Goal: Check status: Check status

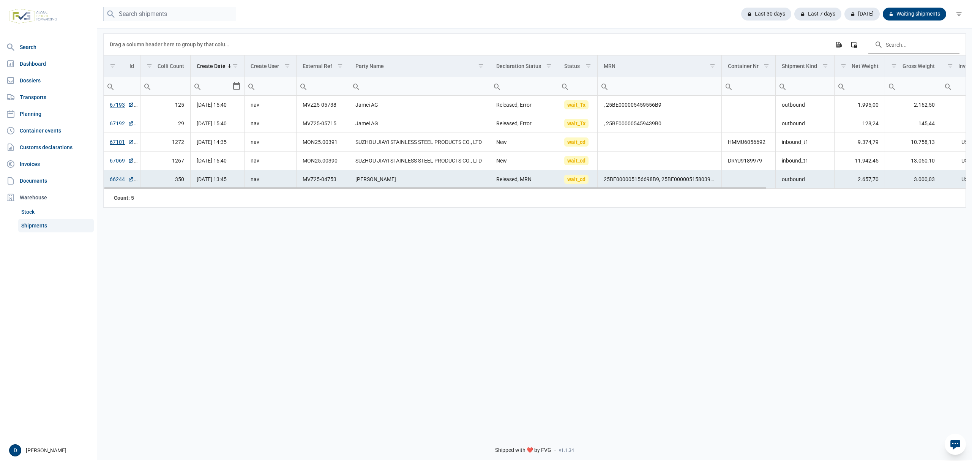
click at [112, 181] on link "66244" at bounding box center [122, 179] width 24 height 8
click at [861, 16] on div "[DATE]" at bounding box center [858, 14] width 41 height 13
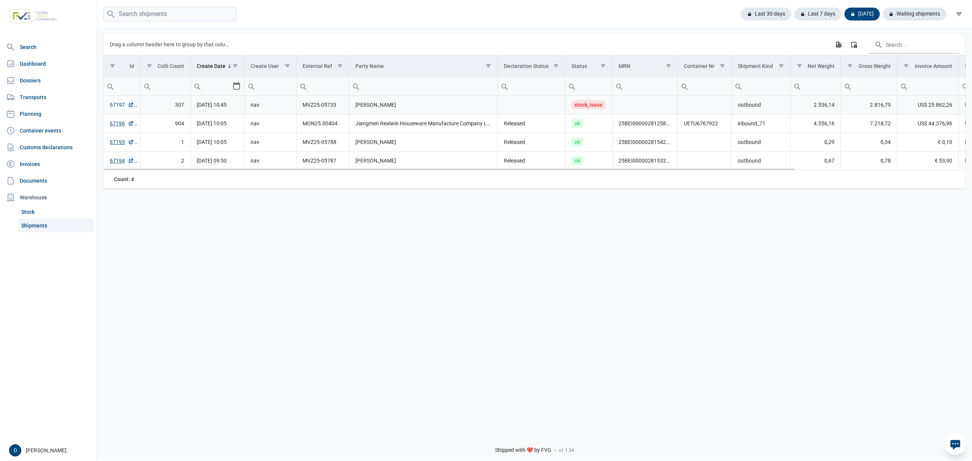
click at [111, 107] on link "67197" at bounding box center [122, 105] width 24 height 8
click at [899, 13] on div "Waiting shipments" at bounding box center [911, 14] width 69 height 13
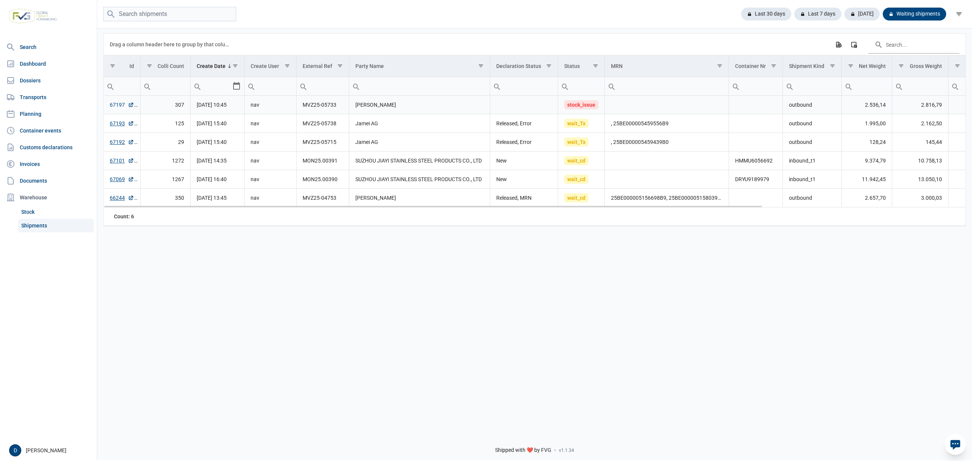
click at [118, 105] on link "67197" at bounding box center [122, 105] width 24 height 8
click at [119, 159] on link "67101" at bounding box center [122, 161] width 24 height 8
click at [110, 180] on link "67069" at bounding box center [122, 179] width 24 height 8
click at [26, 83] on link "Dossiers" at bounding box center [48, 80] width 91 height 15
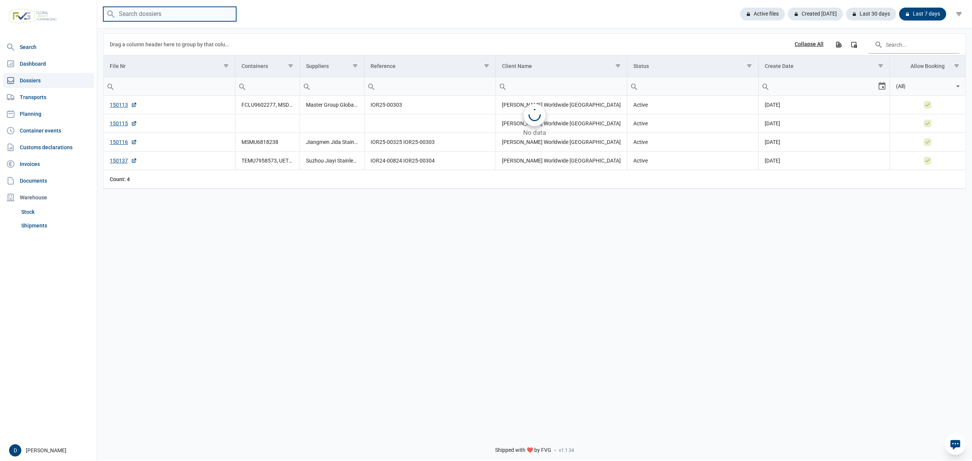
click at [161, 14] on input "search" at bounding box center [169, 14] width 133 height 15
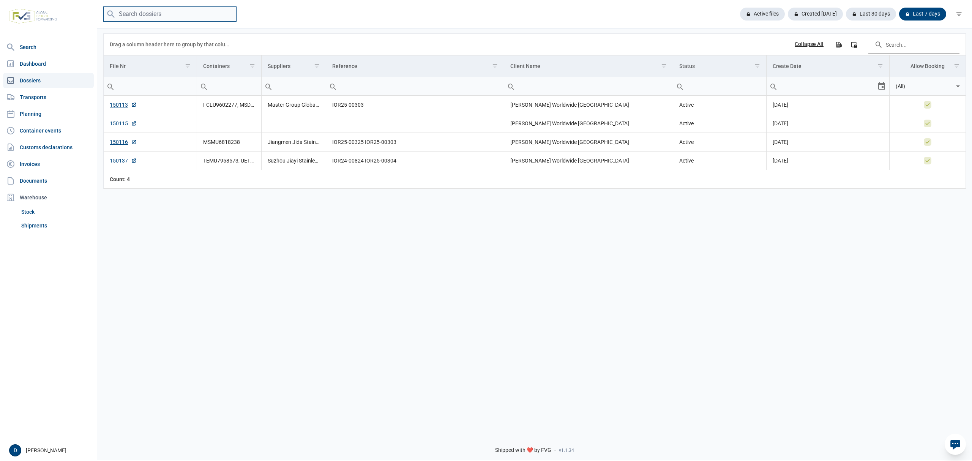
paste input "149904"
type input "149904"
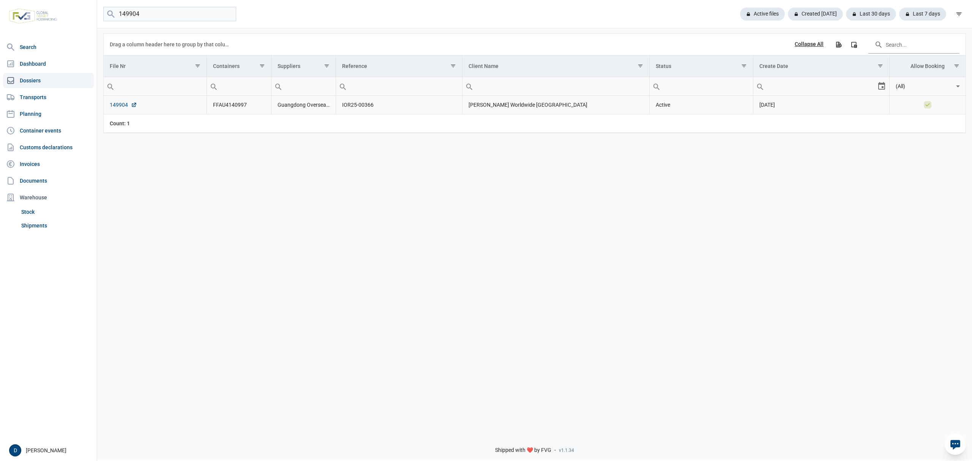
click at [120, 105] on link "149904" at bounding box center [123, 105] width 27 height 8
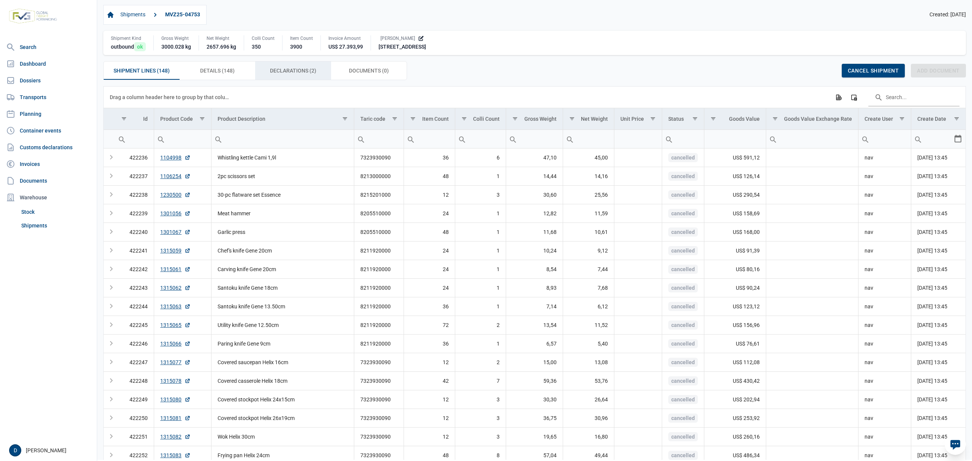
click at [281, 66] on div "Declarations (2) Declarations (2)" at bounding box center [293, 71] width 76 height 18
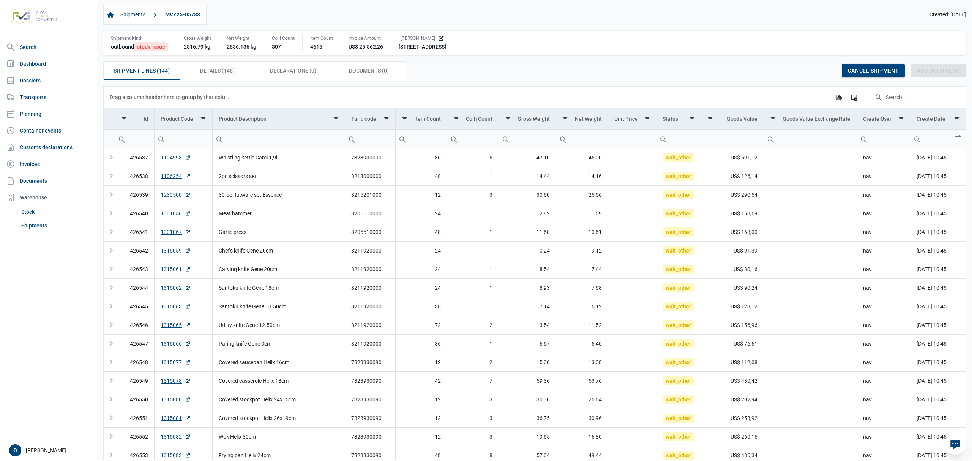
click at [184, 137] on input "Filter cell" at bounding box center [184, 139] width 58 height 18
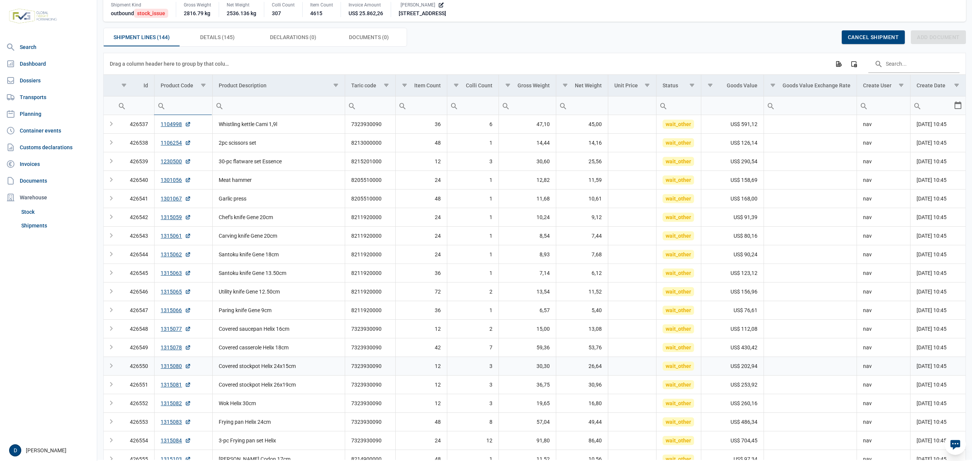
scroll to position [51, 0]
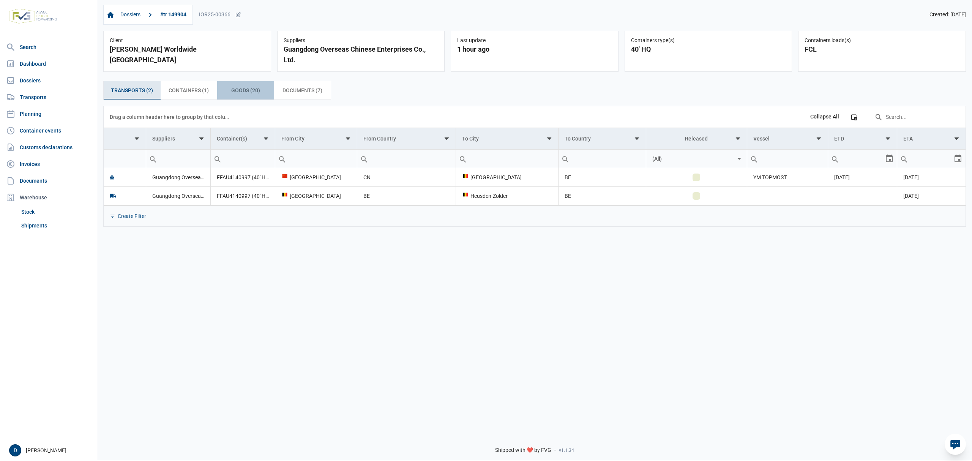
click at [248, 91] on span "Goods (20) Goods (20)" at bounding box center [245, 90] width 29 height 9
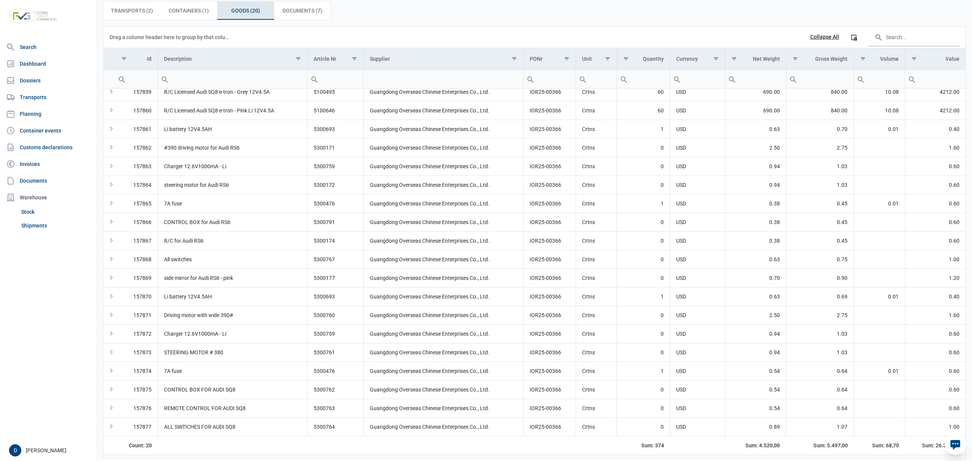
scroll to position [103, 0]
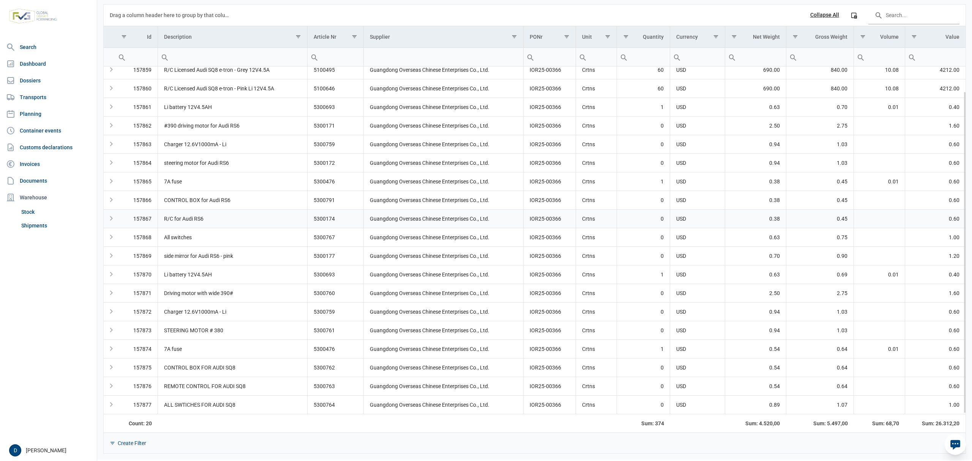
click at [927, 219] on td "0.60" at bounding box center [935, 218] width 60 height 19
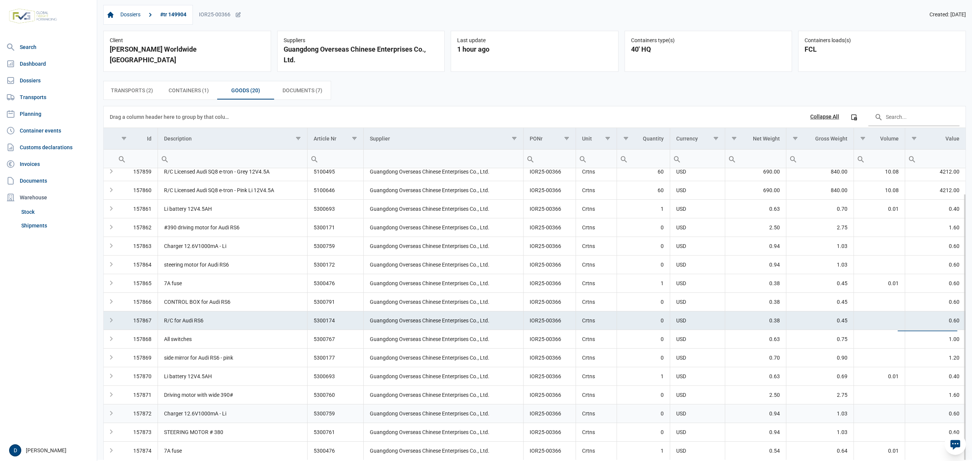
scroll to position [0, 0]
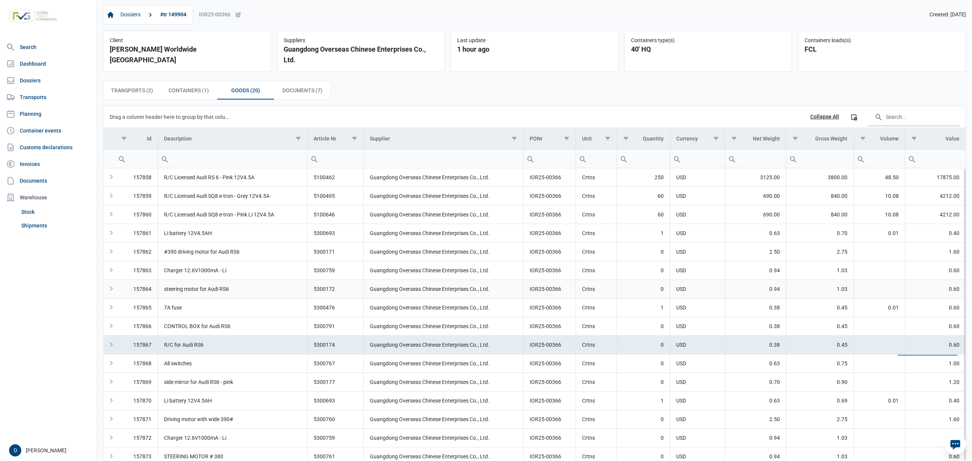
click at [876, 295] on td "Data grid with 20 rows and 12 columns" at bounding box center [879, 288] width 51 height 19
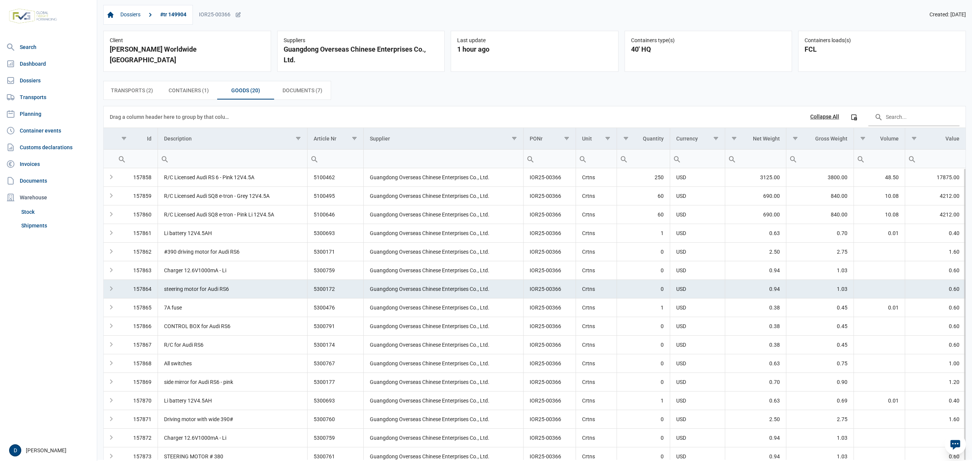
click at [876, 295] on td "Data grid with 20 rows and 12 columns" at bounding box center [879, 288] width 51 height 19
drag, startPoint x: 908, startPoint y: 295, endPoint x: 820, endPoint y: 297, distance: 88.1
click at [820, 297] on tr "157864 steering motor for Audi RS6 5300172 Guangdong Overseas Chinese Enterpris…" at bounding box center [535, 288] width 862 height 19
click at [890, 294] on td "Data grid with 20 rows and 12 columns" at bounding box center [879, 288] width 51 height 19
click at [817, 290] on td "1.03" at bounding box center [820, 288] width 68 height 19
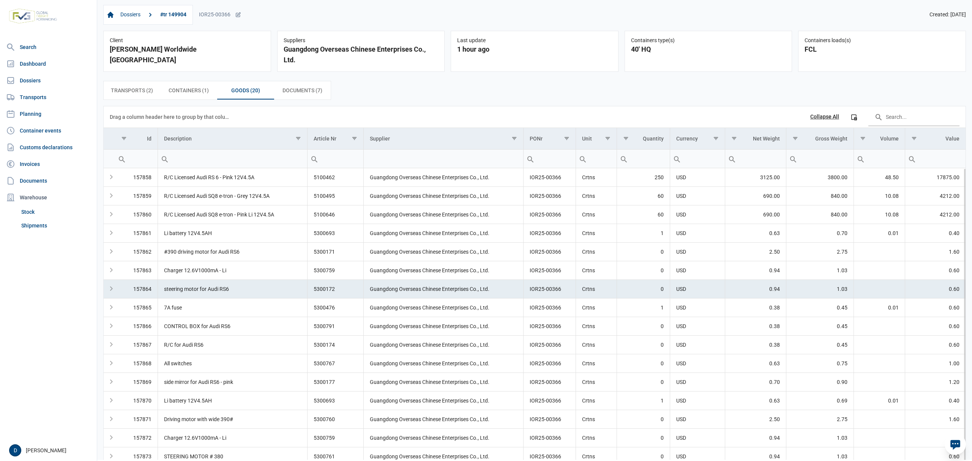
click at [833, 292] on td "1.03" at bounding box center [820, 288] width 68 height 19
click at [181, 85] on div "Containers (1) Containers (1)" at bounding box center [189, 90] width 57 height 18
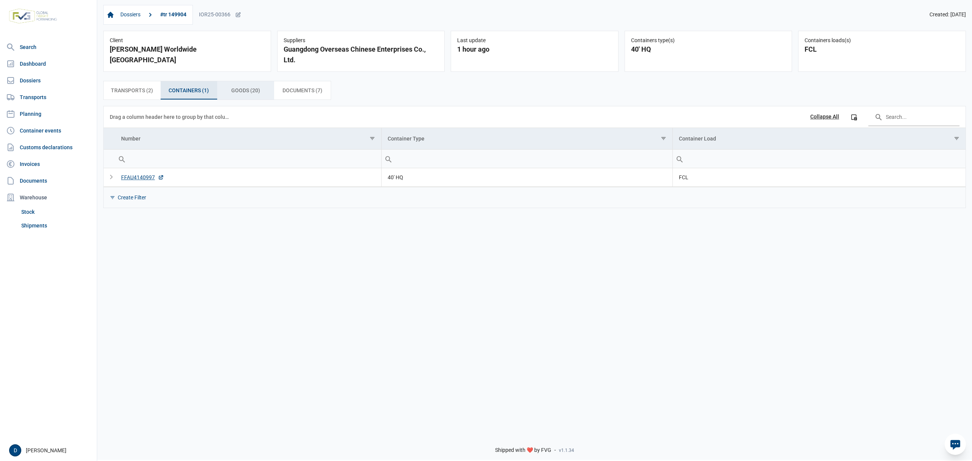
drag, startPoint x: 257, startPoint y: 92, endPoint x: 272, endPoint y: 96, distance: 15.6
click at [257, 92] on span "Goods (20) Goods (20)" at bounding box center [245, 90] width 29 height 9
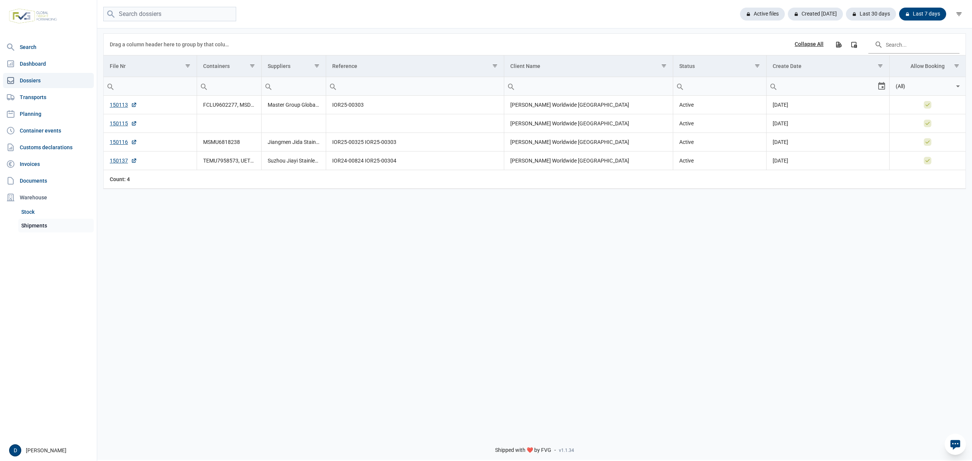
click at [25, 225] on link "Shipments" at bounding box center [56, 226] width 76 height 14
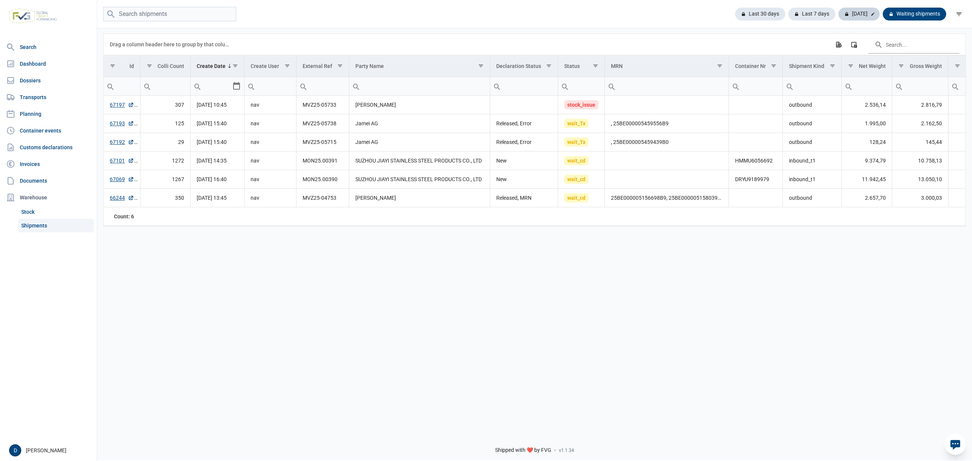
click at [861, 14] on div "[DATE]" at bounding box center [858, 14] width 41 height 13
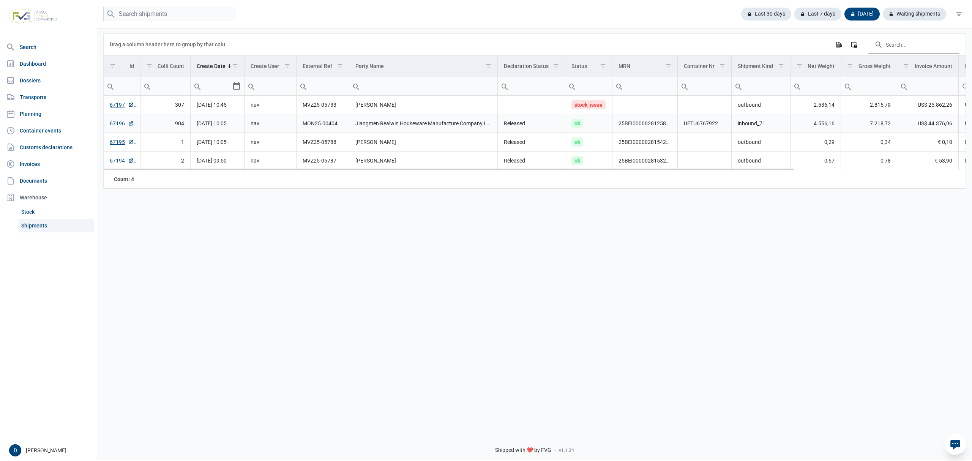
click at [119, 124] on link "67196" at bounding box center [122, 124] width 24 height 8
click at [920, 13] on div "Waiting shipments" at bounding box center [911, 14] width 69 height 13
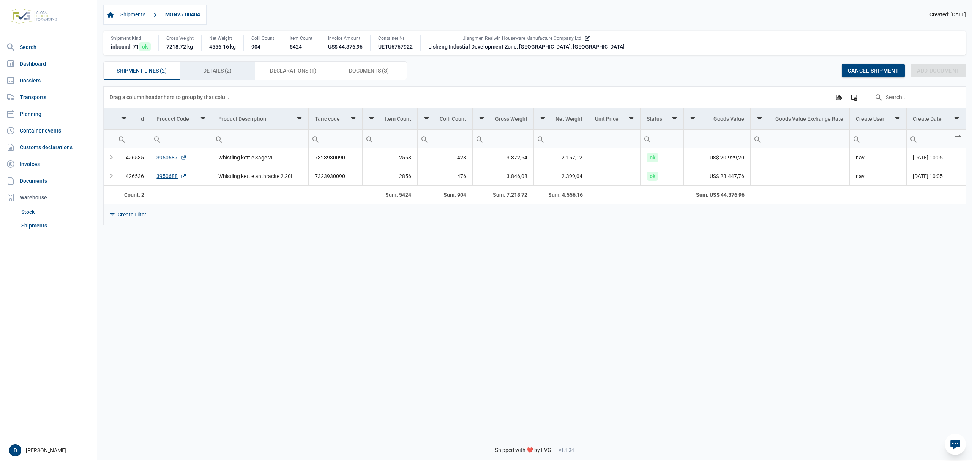
click at [232, 68] on div "Details (2) Details (2)" at bounding box center [218, 71] width 76 height 18
